Goal: Information Seeking & Learning: Learn about a topic

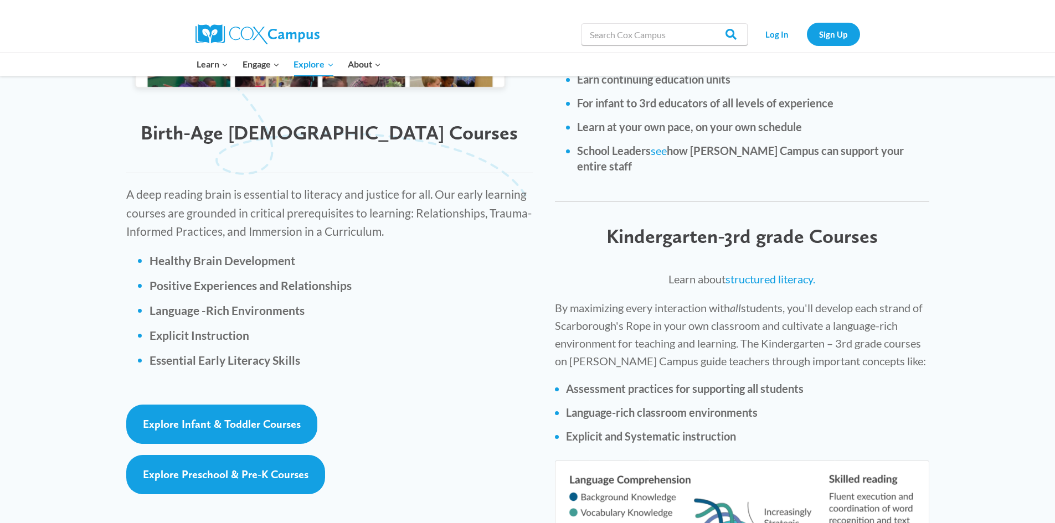
scroll to position [1478, 0]
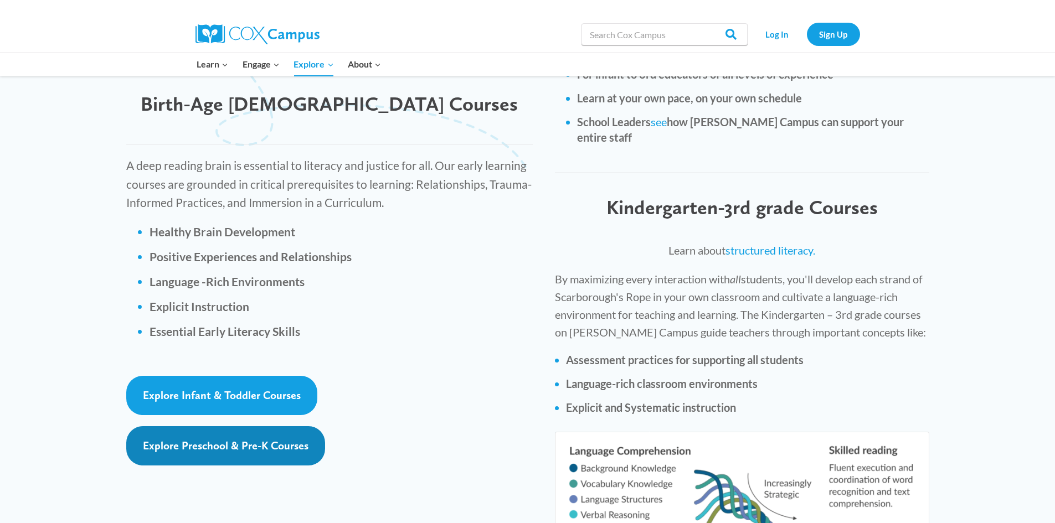
click at [267, 439] on span "Explore Preschool & Pre-K Courses" at bounding box center [226, 445] width 166 height 13
click at [248, 439] on span "Explore Preschool & Pre-K Courses" at bounding box center [226, 445] width 166 height 13
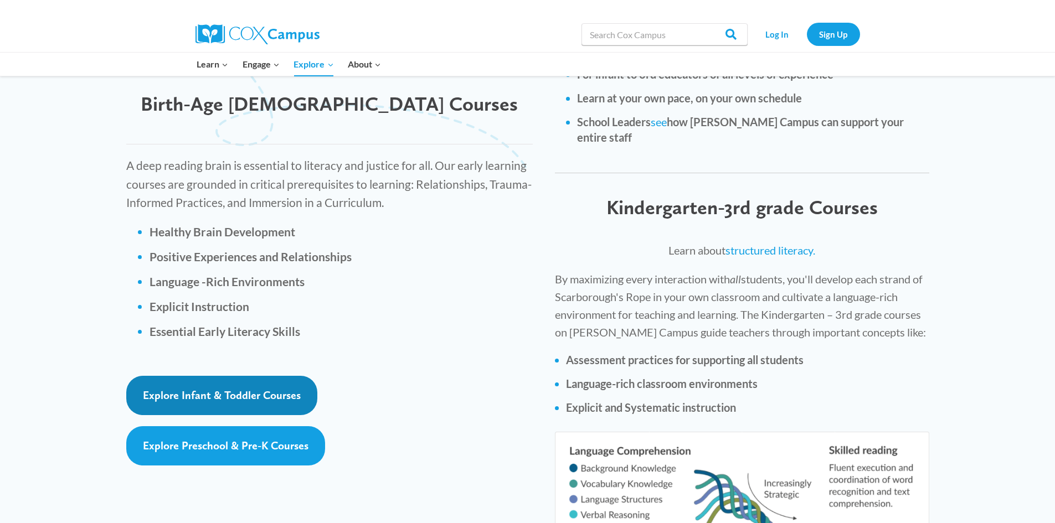
click at [238, 389] on span "Explore Infant & Toddler Courses" at bounding box center [222, 395] width 158 height 13
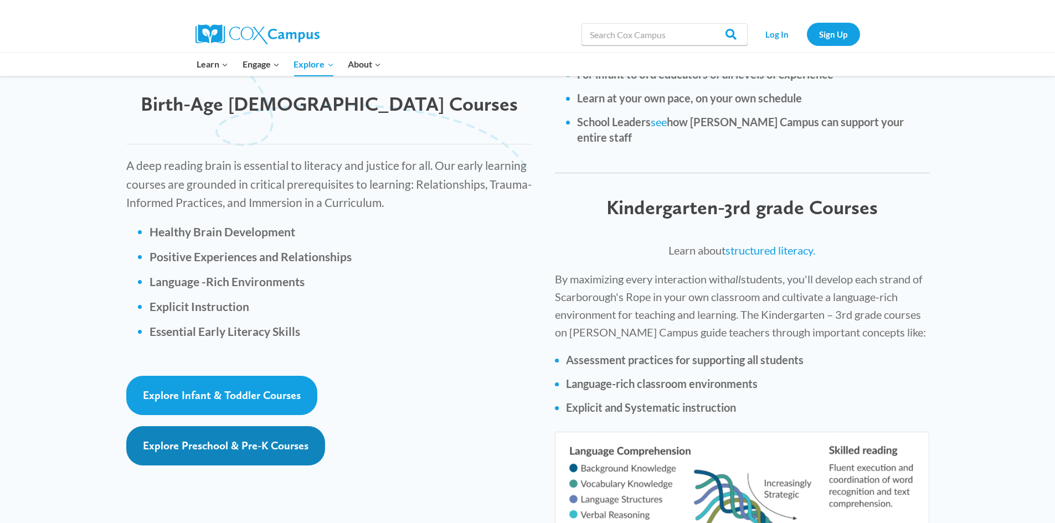
click at [260, 439] on span "Explore Preschool & Pre-K Courses" at bounding box center [226, 445] width 166 height 13
click at [213, 439] on span "Explore Preschool & Pre-K Courses" at bounding box center [226, 445] width 166 height 13
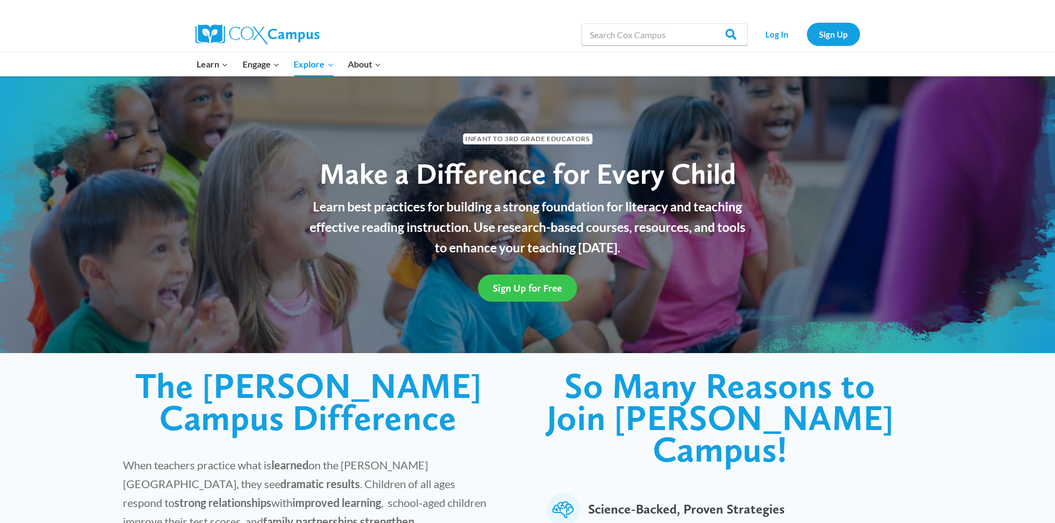
click at [517, 288] on span "Sign Up for Free" at bounding box center [527, 288] width 69 height 12
click at [508, 292] on span "Sign Up for Free" at bounding box center [527, 288] width 69 height 12
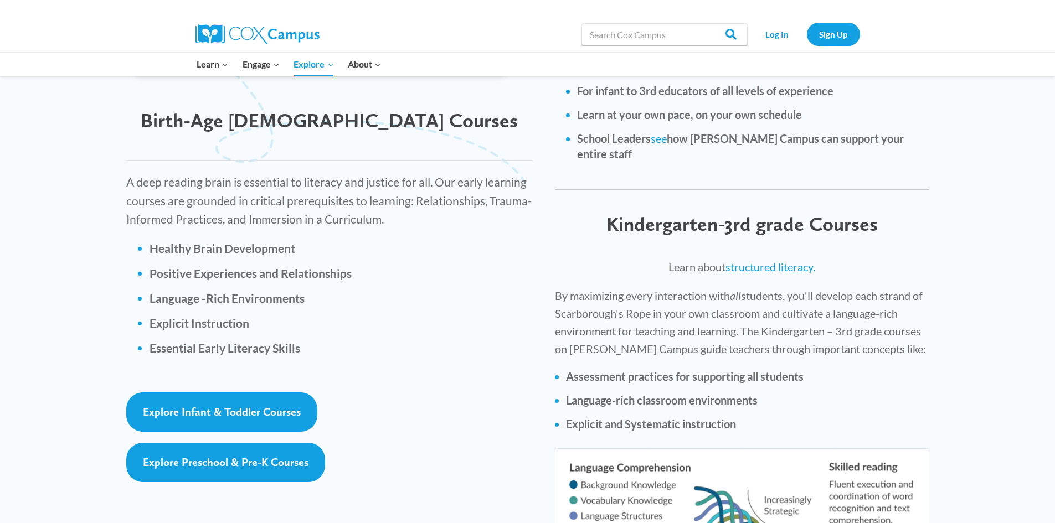
scroll to position [1503, 0]
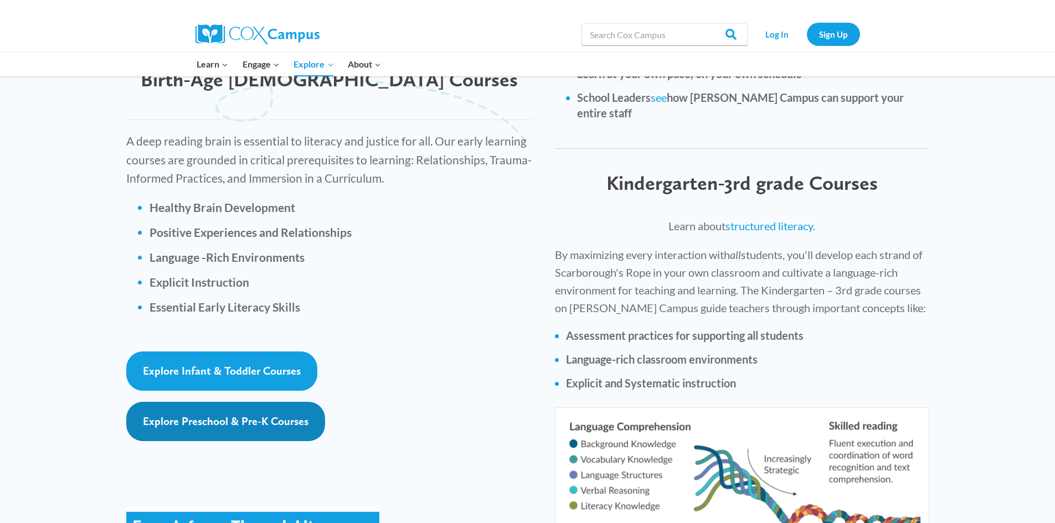
click at [277, 415] on span "Explore Preschool & Pre-K Courses" at bounding box center [226, 421] width 166 height 13
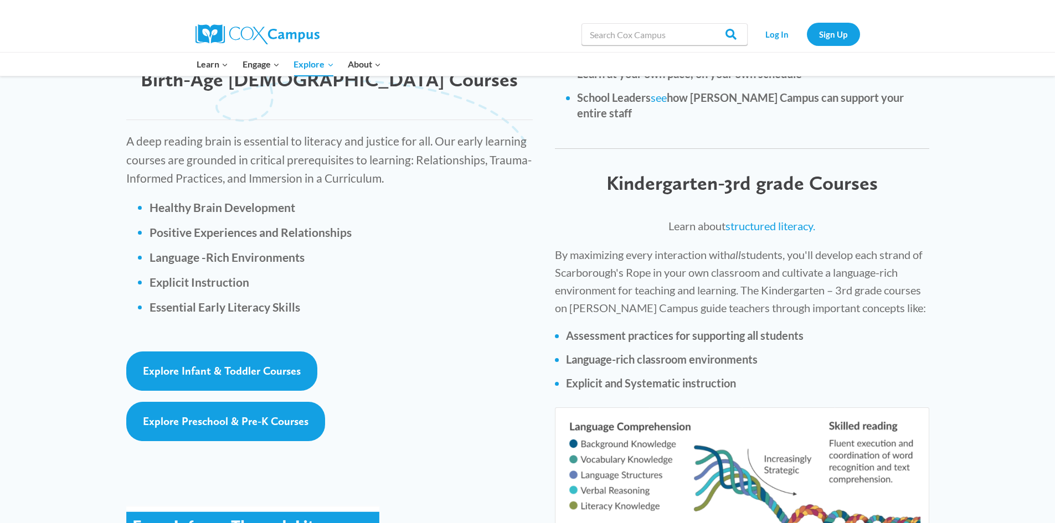
click at [616, 33] on input "Search in [URL][DOMAIN_NAME]" at bounding box center [664, 34] width 166 height 22
type input "contact hours"
click at [729, 31] on input "Search" at bounding box center [725, 34] width 43 height 22
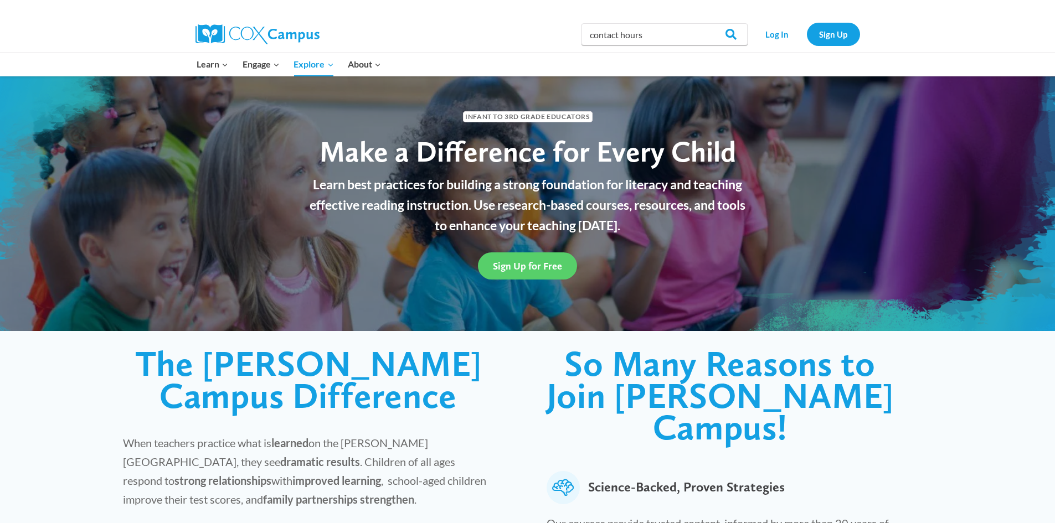
scroll to position [0, 0]
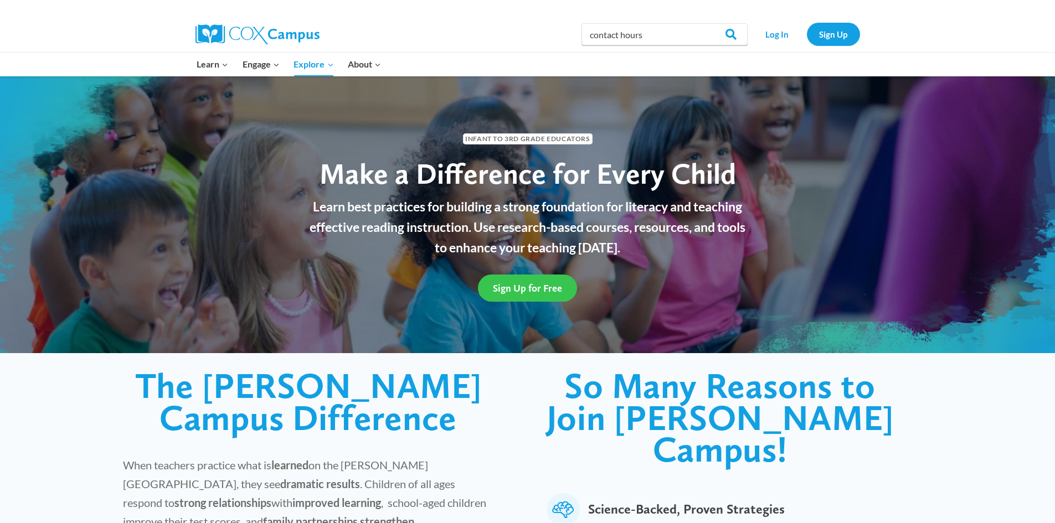
click at [524, 284] on span "Sign Up for Free" at bounding box center [527, 288] width 69 height 12
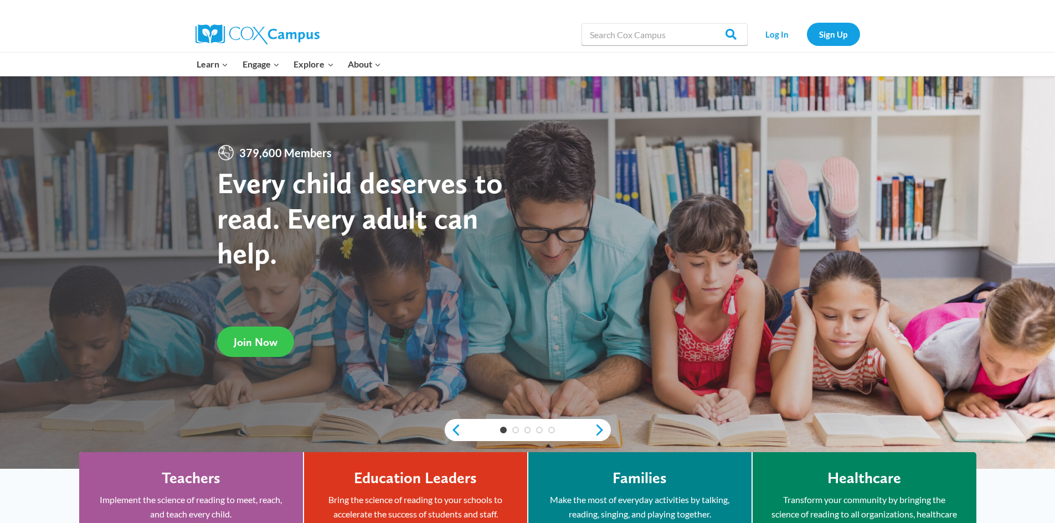
click at [256, 344] on span "Join Now" at bounding box center [256, 341] width 44 height 13
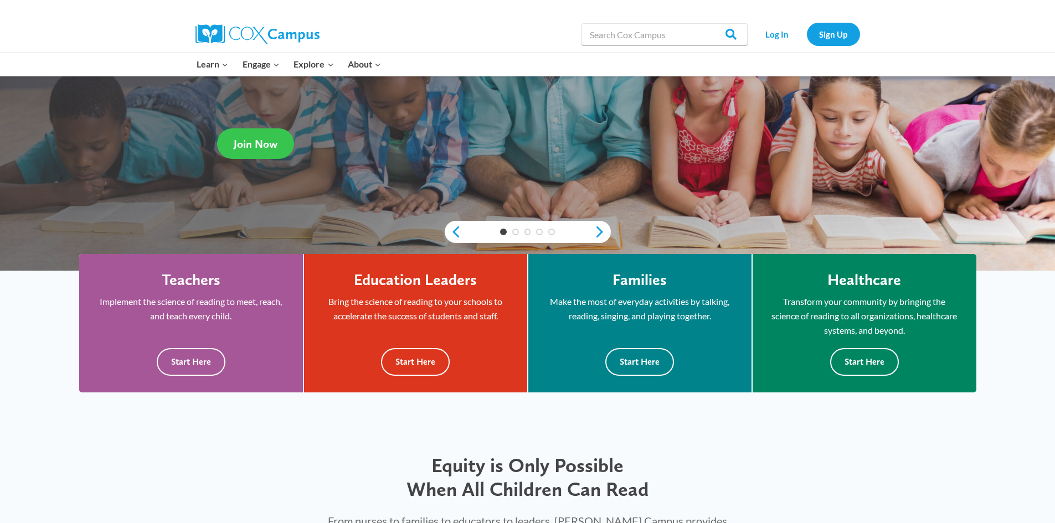
scroll to position [201, 0]
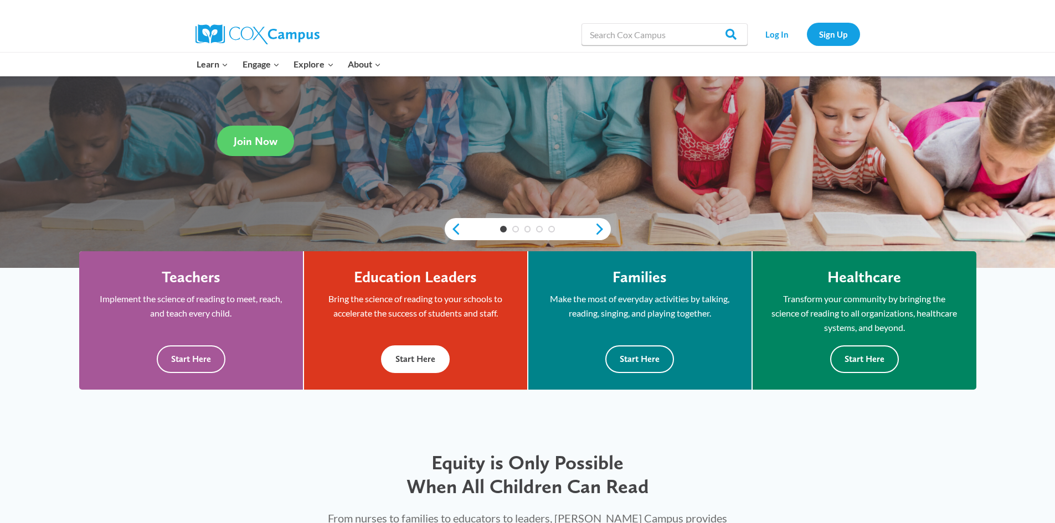
click at [405, 362] on button "Start Here" at bounding box center [415, 358] width 69 height 27
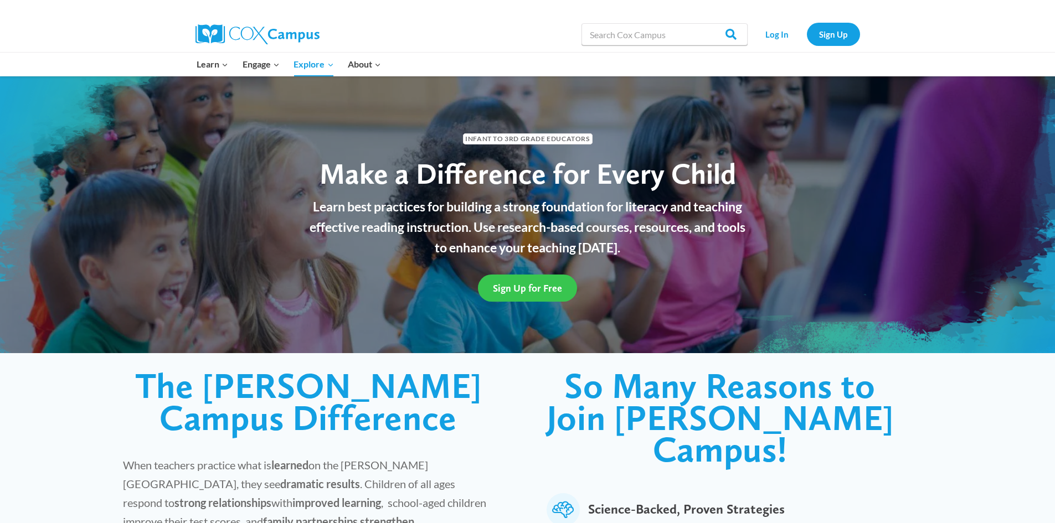
click at [514, 286] on span "Sign Up for Free" at bounding box center [527, 288] width 69 height 12
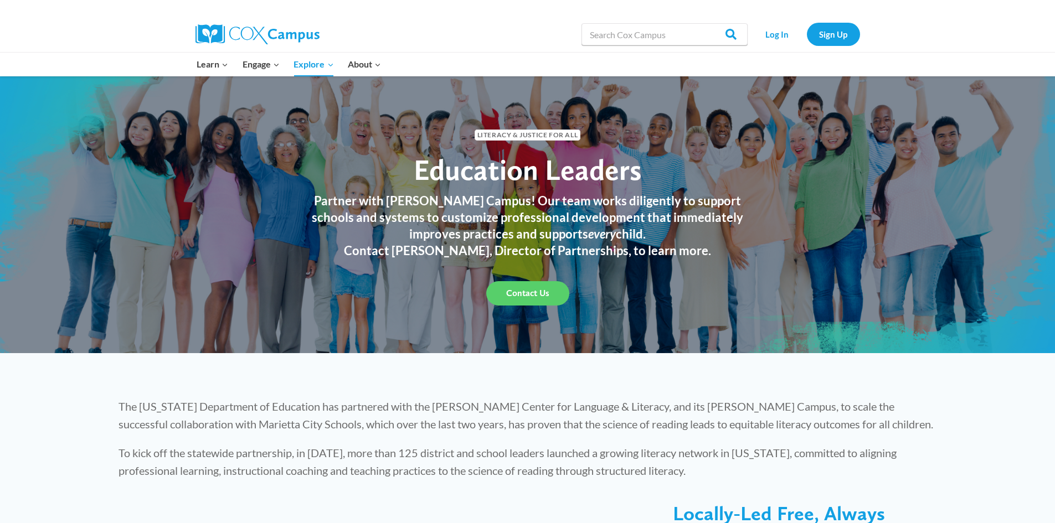
click at [506, 292] on link "Contact Us" at bounding box center [527, 293] width 83 height 24
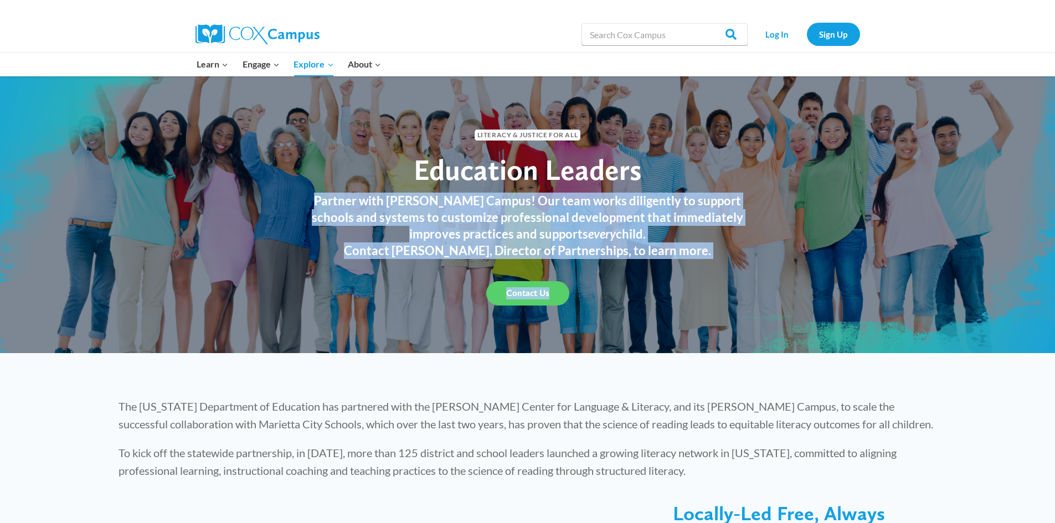
drag, startPoint x: 1054, startPoint y: 152, endPoint x: 1060, endPoint y: 164, distance: 13.9
